Goal: Task Accomplishment & Management: Manage account settings

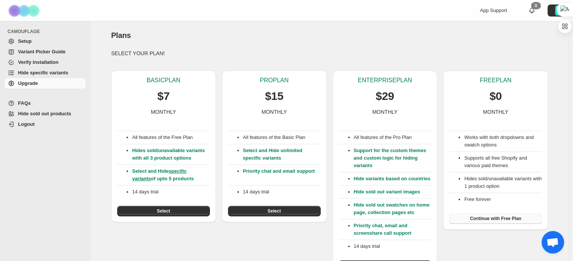
click at [482, 218] on span "Continue with Free Plan" at bounding box center [495, 218] width 51 height 6
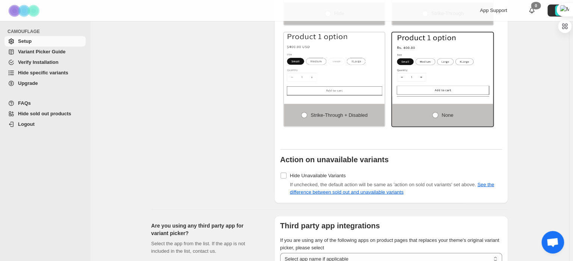
scroll to position [674, 0]
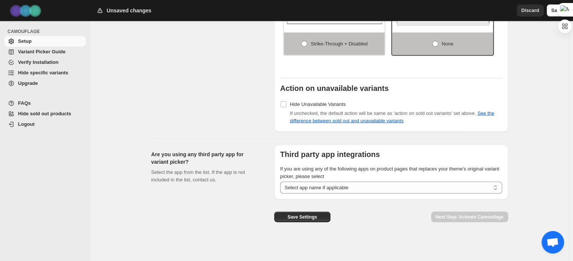
click at [282, 103] on span at bounding box center [283, 104] width 7 height 7
click at [297, 189] on select "**********" at bounding box center [391, 187] width 222 height 12
click at [297, 187] on select "**********" at bounding box center [391, 187] width 222 height 12
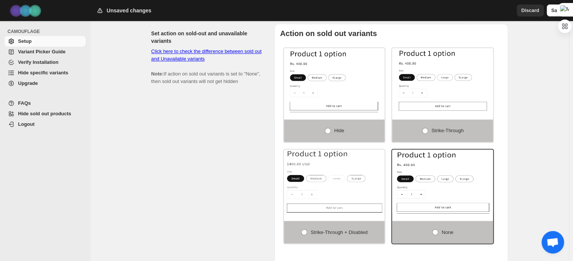
scroll to position [486, 0]
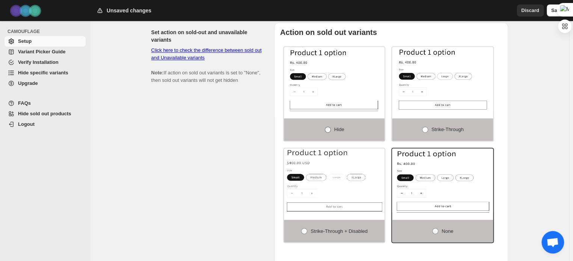
click at [327, 132] on span at bounding box center [328, 129] width 6 height 6
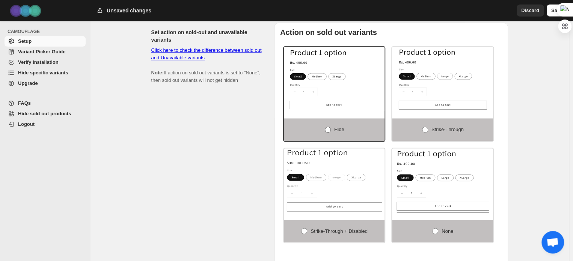
click at [327, 132] on span at bounding box center [328, 129] width 6 height 6
click at [260, 132] on div "Set action on sold-out and unavailable variants Click here to check the differe…" at bounding box center [209, 171] width 117 height 297
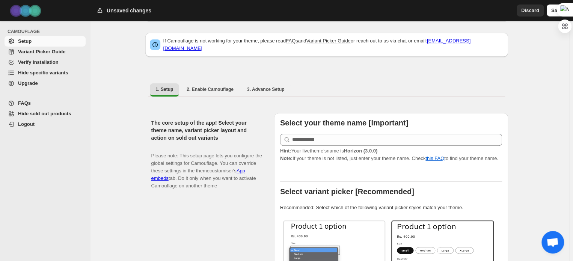
scroll to position [75, 0]
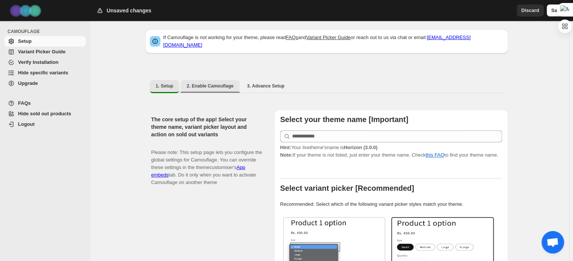
click at [212, 80] on button "2. Enable Camouflage" at bounding box center [210, 86] width 59 height 12
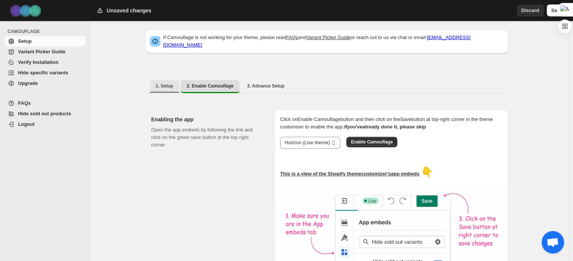
click at [175, 82] on button "1. Setup" at bounding box center [165, 86] width 30 height 12
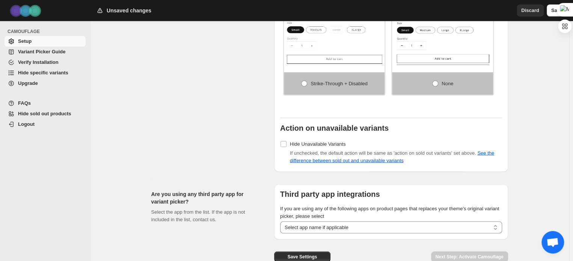
scroll to position [561, 0]
